Goal: Task Accomplishment & Management: Manage account settings

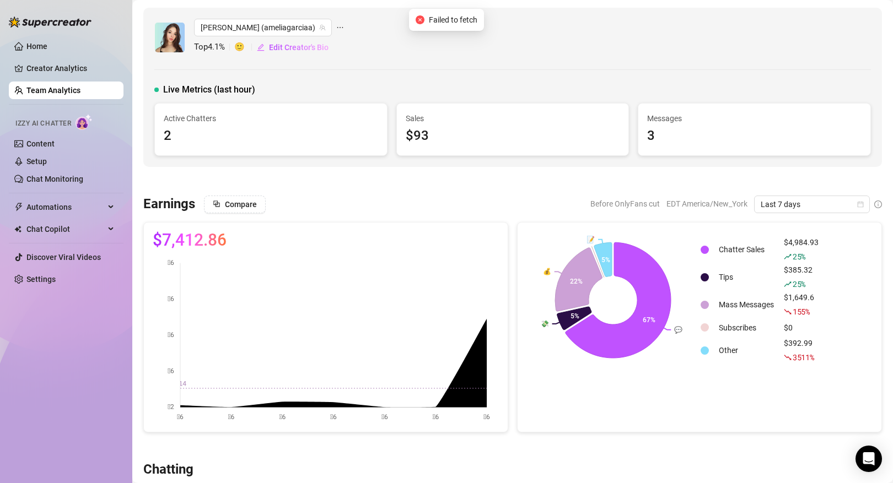
click at [80, 89] on link "Team Analytics" at bounding box center [53, 90] width 54 height 9
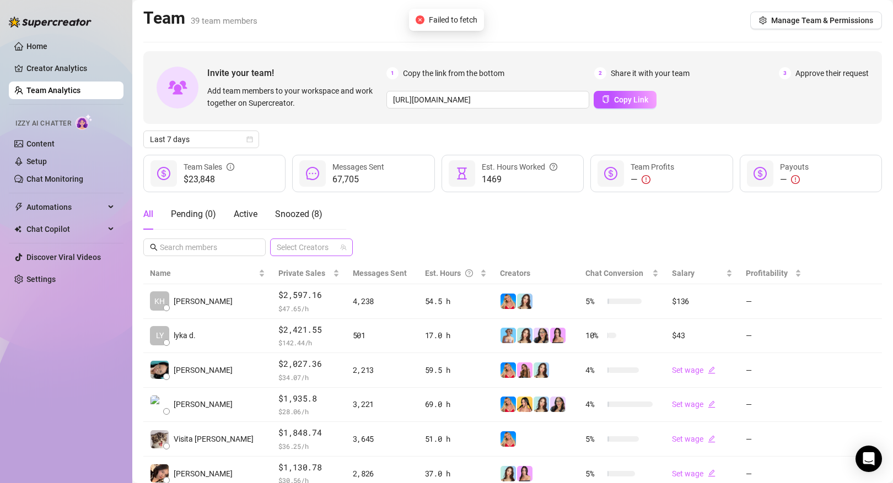
scroll to position [43, 0]
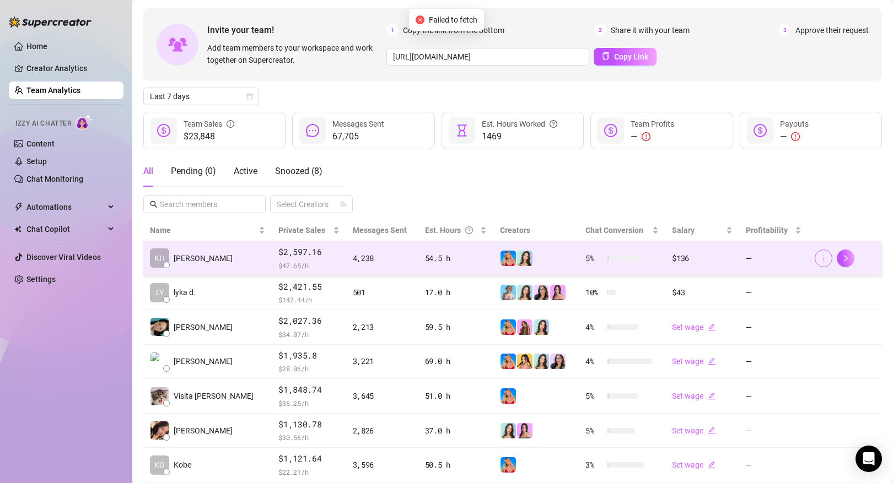
click at [823, 261] on icon "more" at bounding box center [823, 259] width 8 height 8
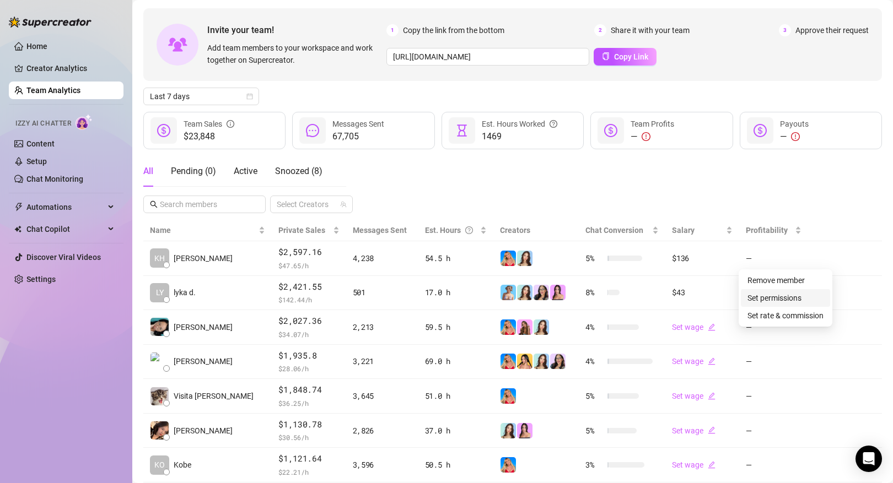
click at [779, 300] on link "Set permissions" at bounding box center [774, 298] width 54 height 9
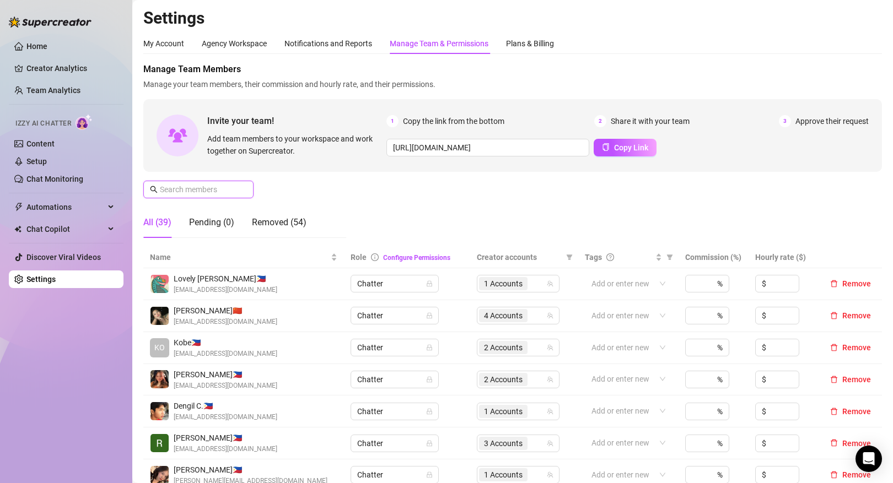
click at [228, 185] on input "text" at bounding box center [199, 189] width 78 height 12
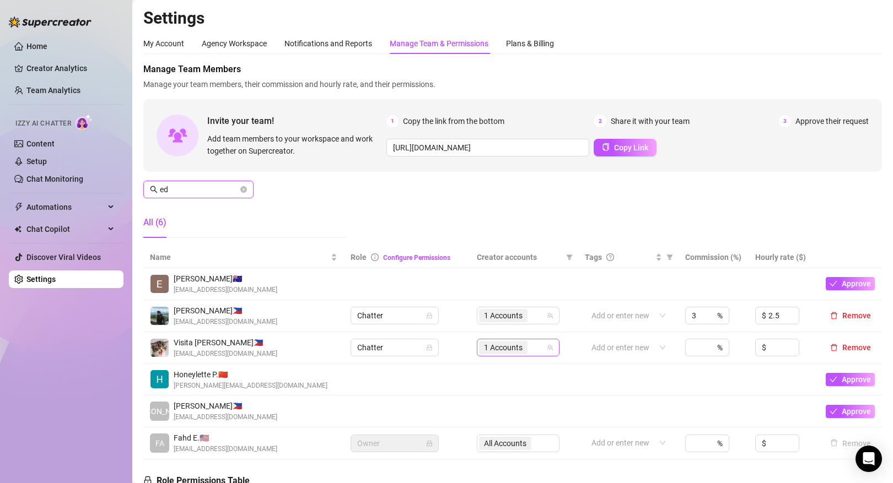
click at [512, 352] on span "1 Accounts" at bounding box center [503, 348] width 39 height 12
type input "ed"
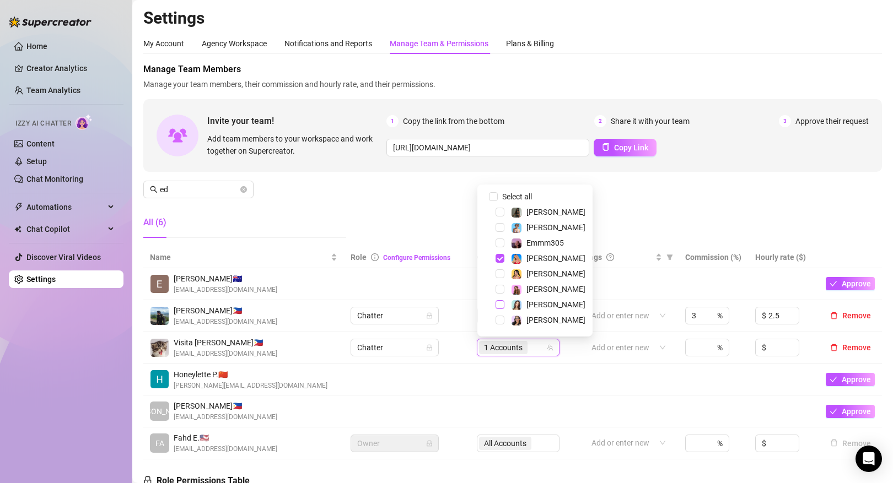
click at [499, 306] on span "Select tree node" at bounding box center [499, 304] width 9 height 9
click at [601, 282] on td at bounding box center [628, 284] width 100 height 32
